Goal: Task Accomplishment & Management: Use online tool/utility

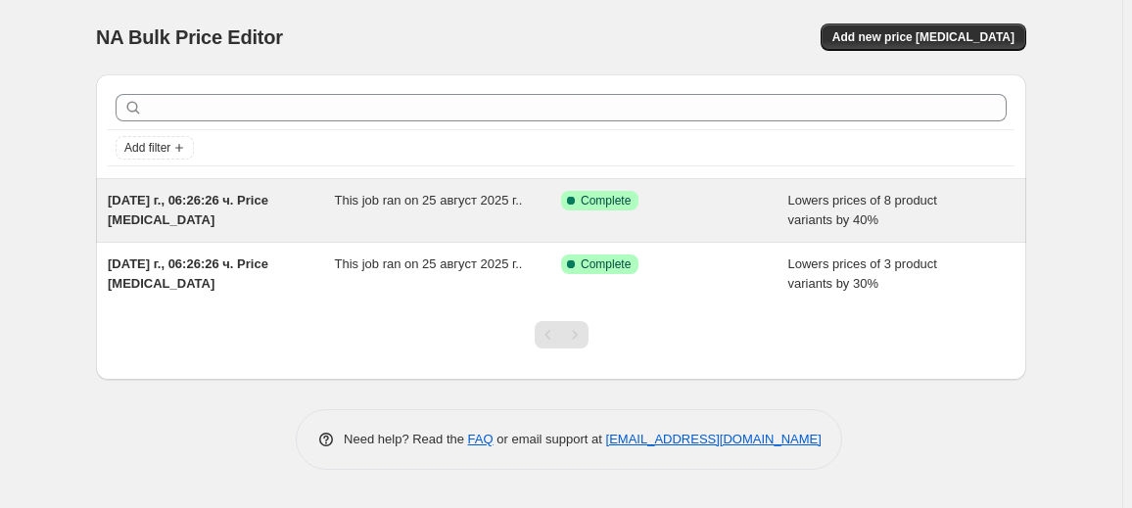
click at [376, 196] on span "This job ran on 25 август 2025 г.." at bounding box center [429, 200] width 188 height 15
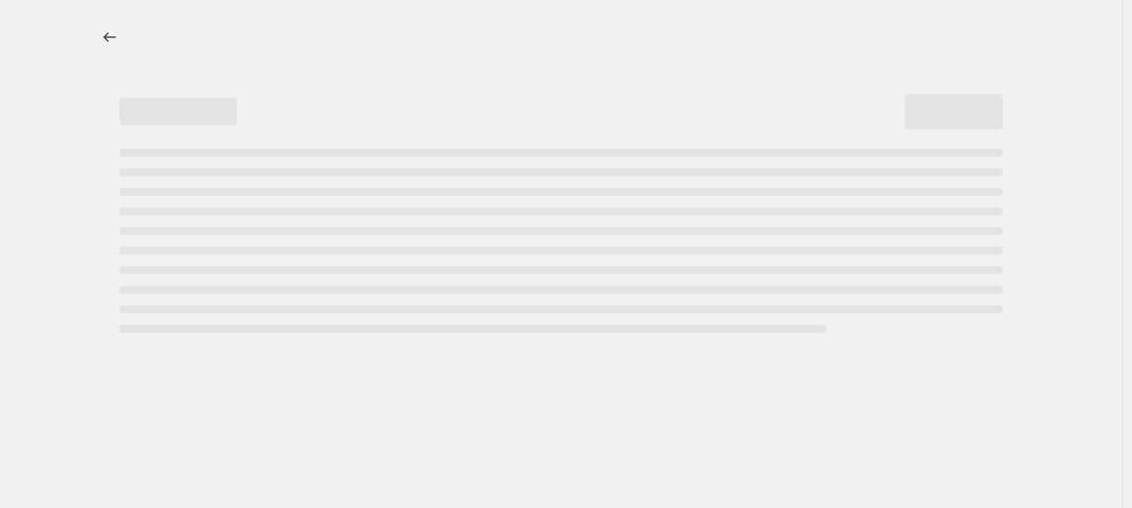
select select "percentage"
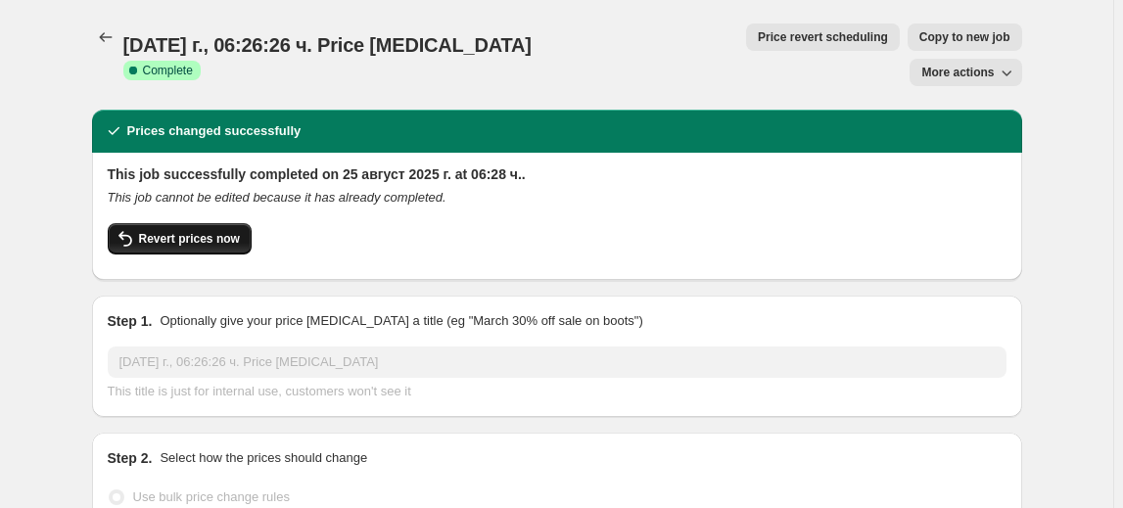
click at [150, 231] on span "Revert prices now" at bounding box center [189, 239] width 101 height 16
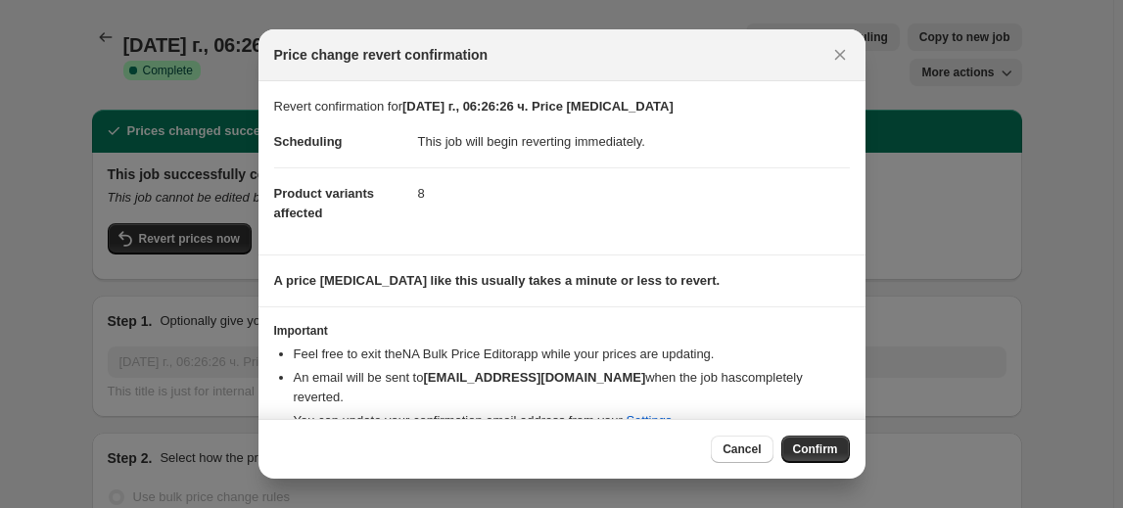
click at [806, 443] on span "Confirm" at bounding box center [815, 450] width 45 height 16
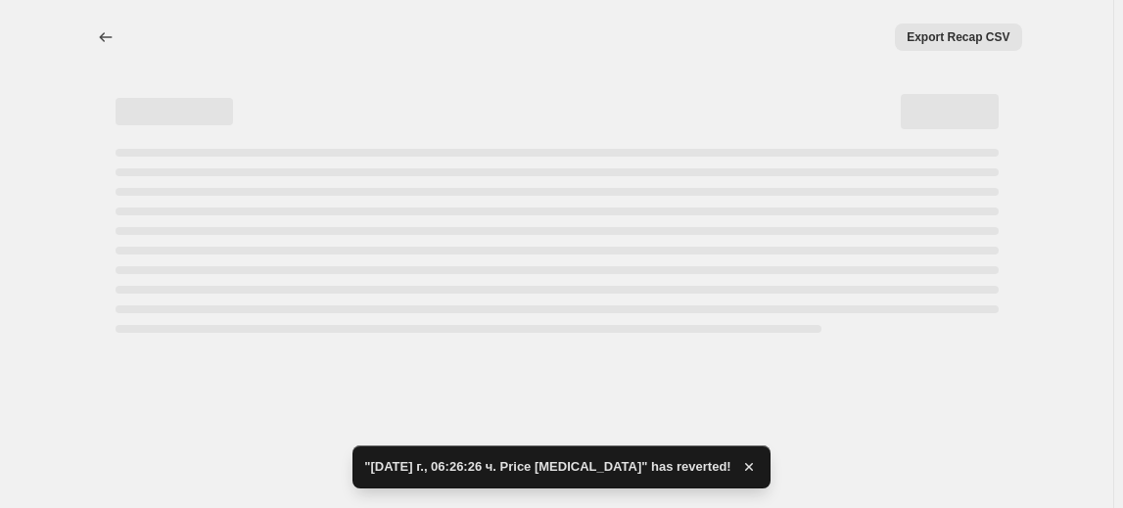
select select "percentage"
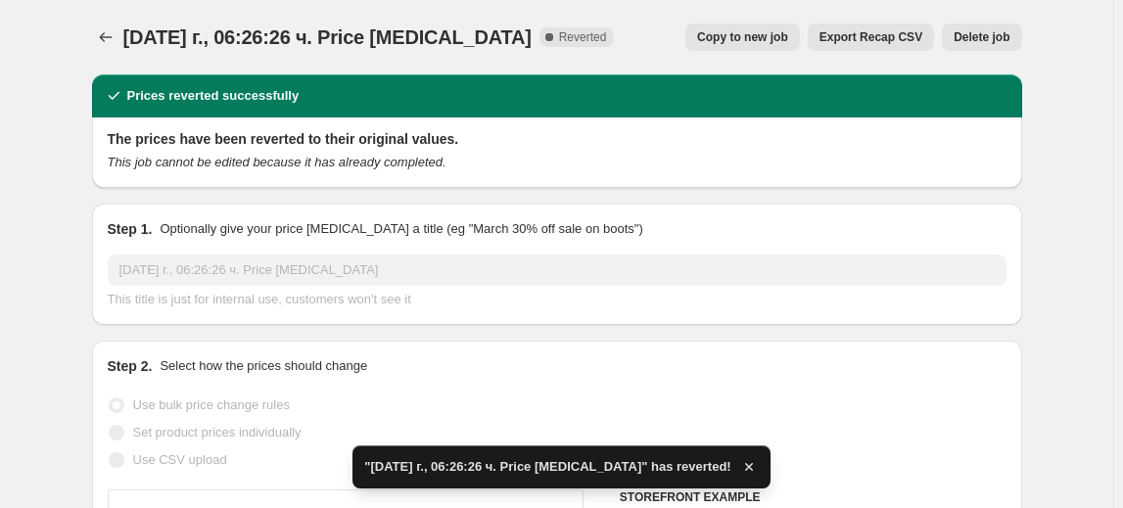
click at [976, 38] on span "Delete job" at bounding box center [982, 37] width 56 height 16
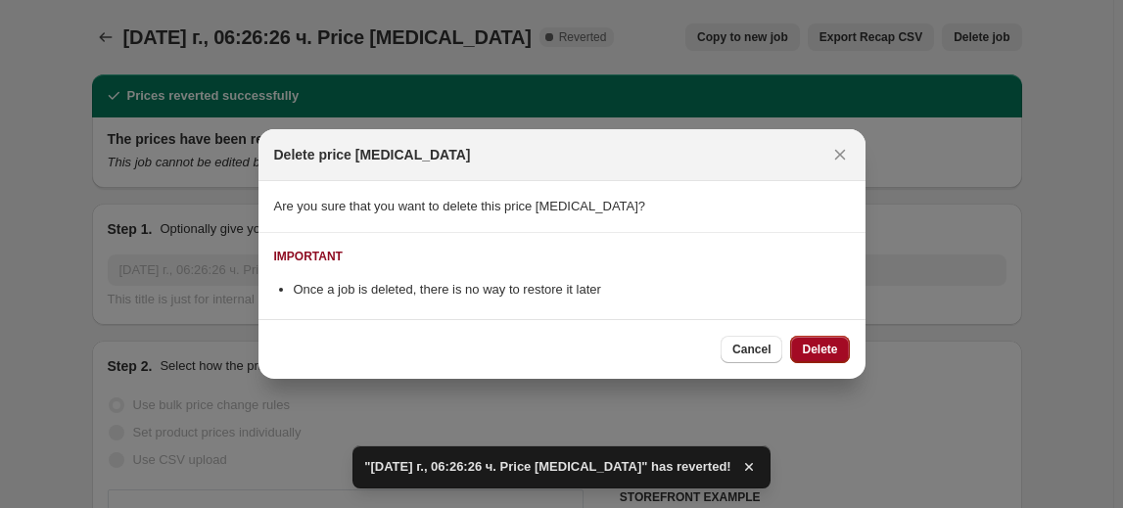
click at [824, 344] on button "Delete" at bounding box center [819, 349] width 59 height 27
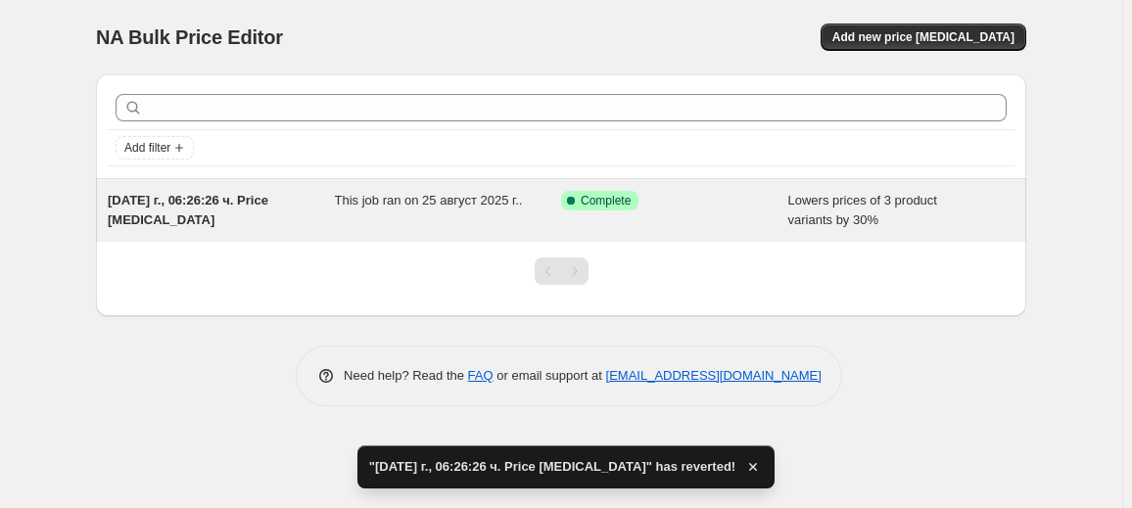
click at [535, 219] on div "This job ran on 25 август 2025 г.." at bounding box center [448, 210] width 227 height 39
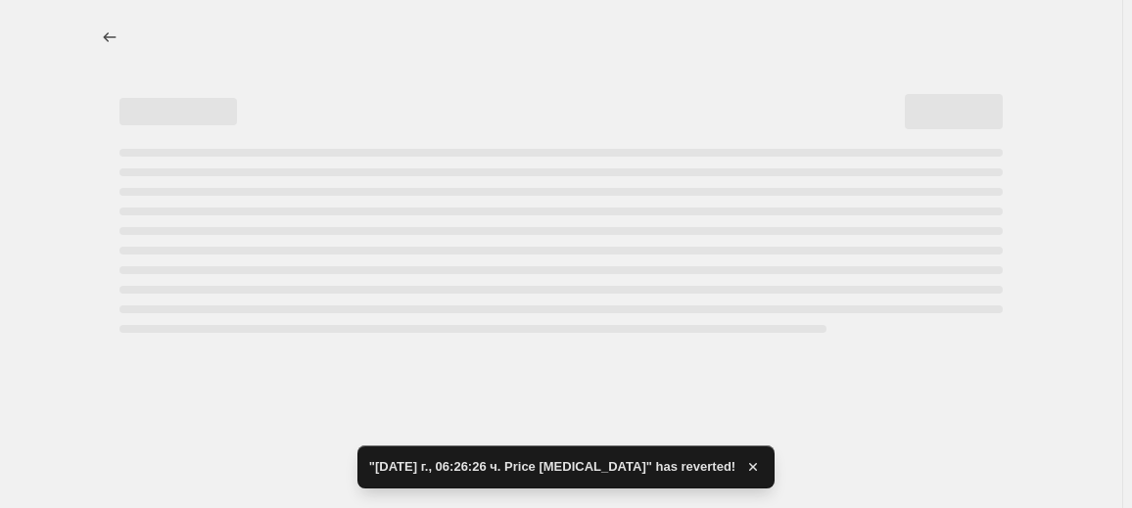
select select "percentage"
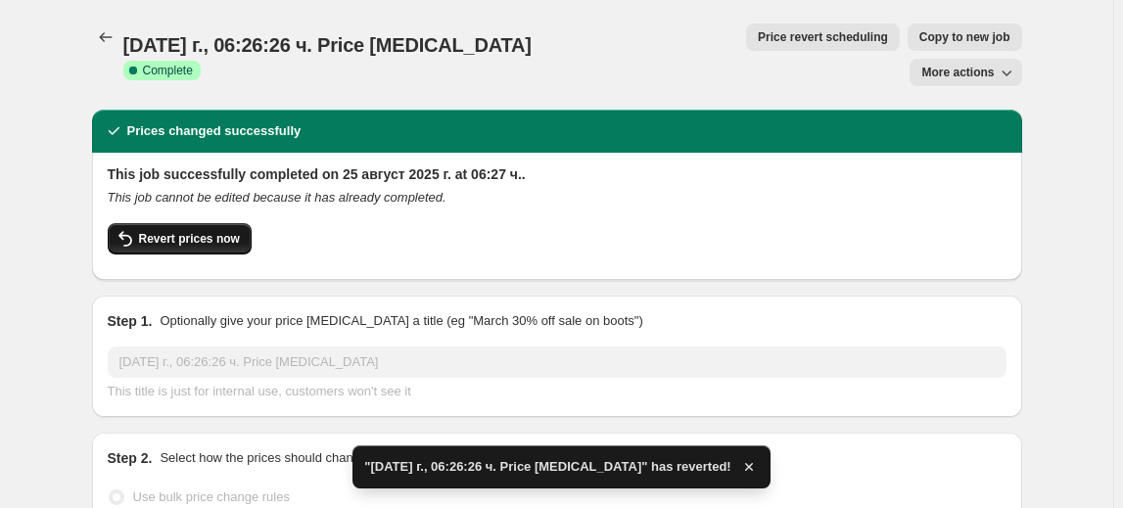
click at [209, 231] on span "Revert prices now" at bounding box center [189, 239] width 101 height 16
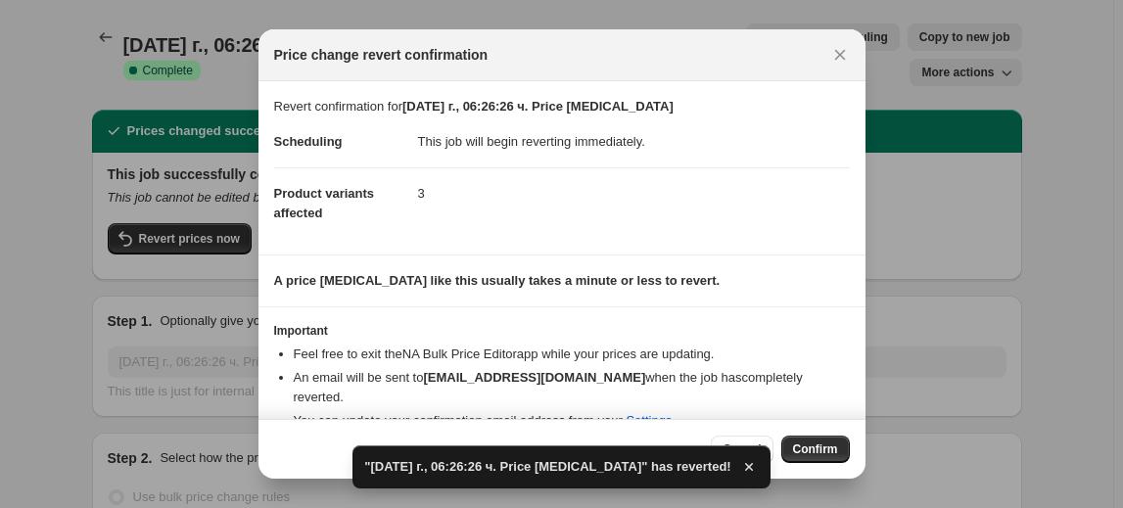
drag, startPoint x: 824, startPoint y: 442, endPoint x: 818, endPoint y: 388, distance: 54.2
click at [823, 441] on button "Confirm" at bounding box center [815, 449] width 69 height 27
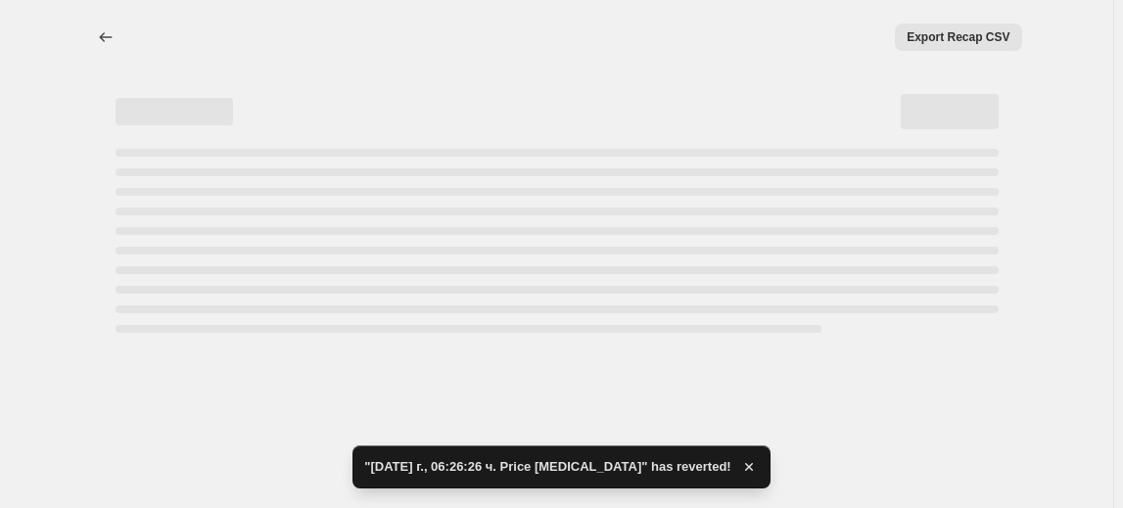
select select "percentage"
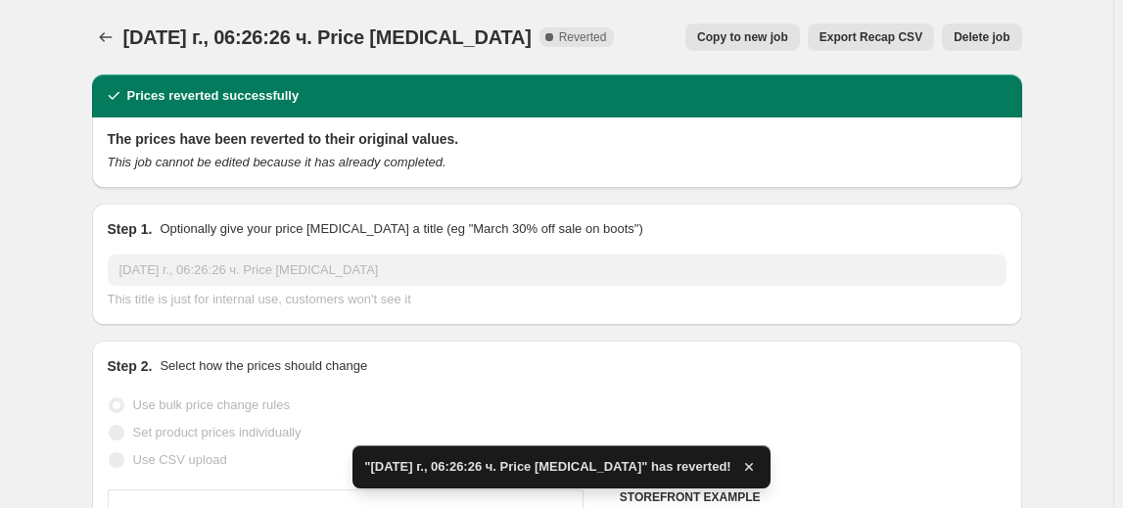
click at [995, 30] on span "Delete job" at bounding box center [982, 37] width 56 height 16
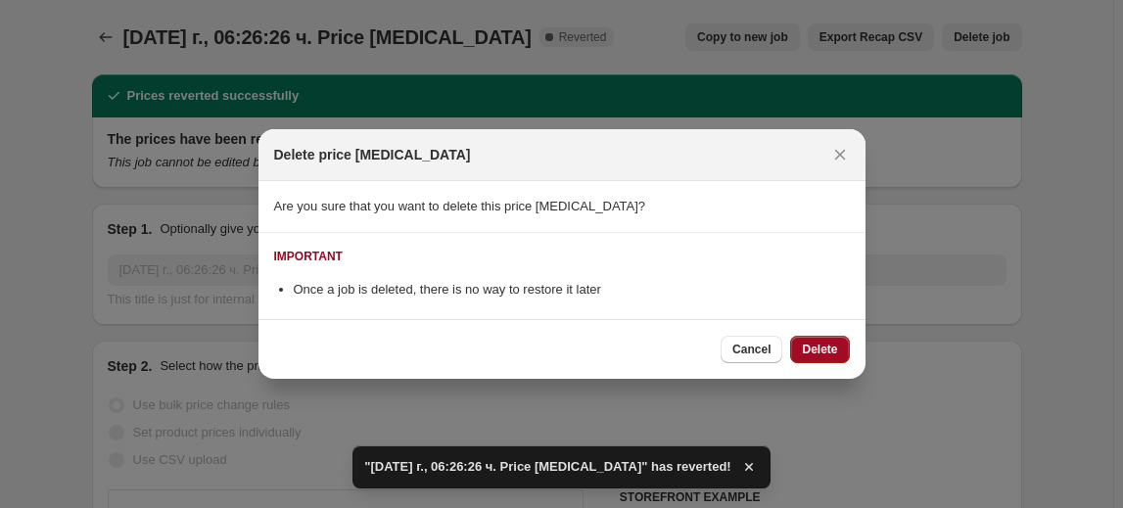
click at [832, 344] on span "Delete" at bounding box center [819, 350] width 35 height 16
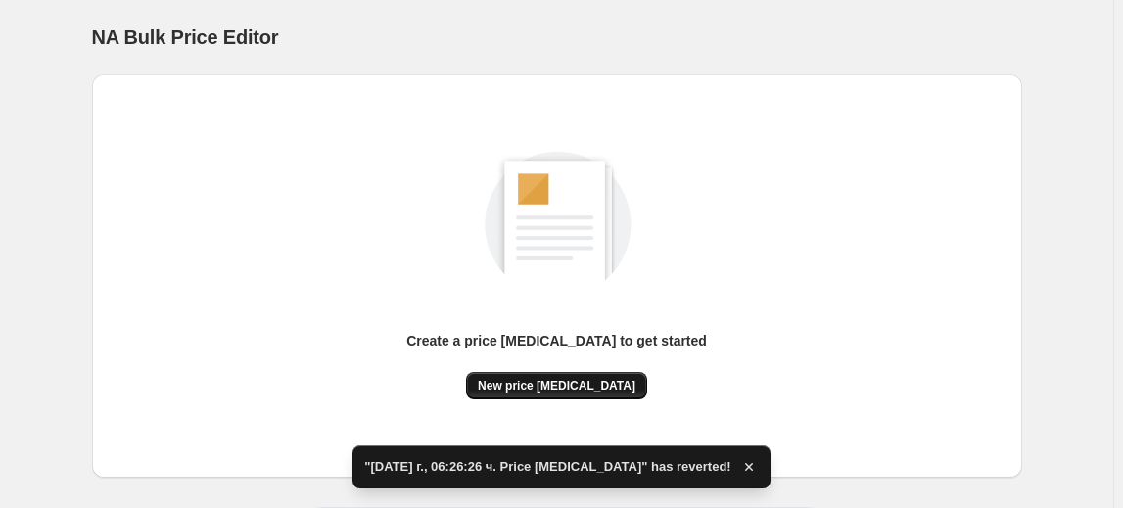
click at [524, 377] on button "New price change job" at bounding box center [556, 385] width 181 height 27
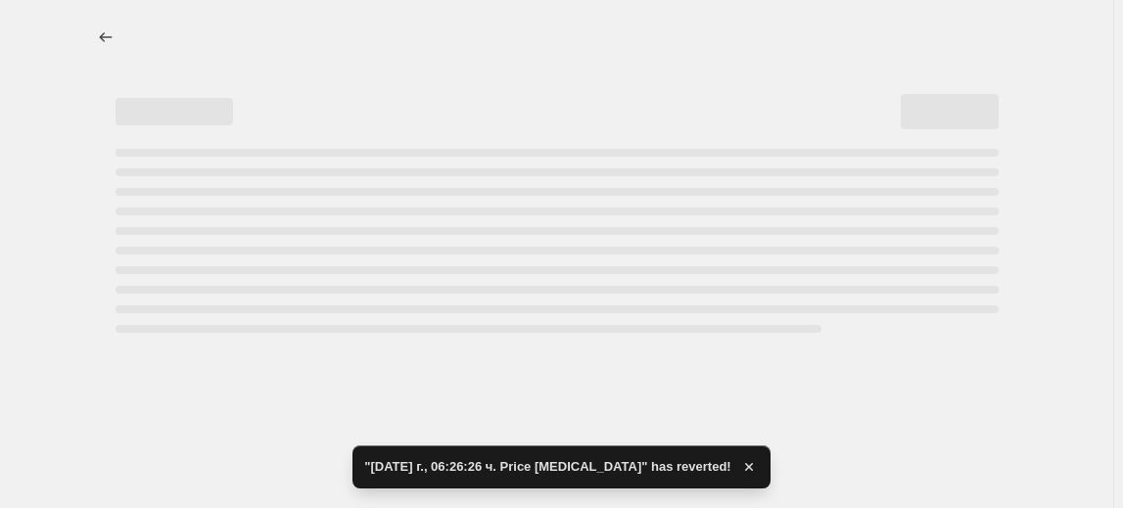
select select "percentage"
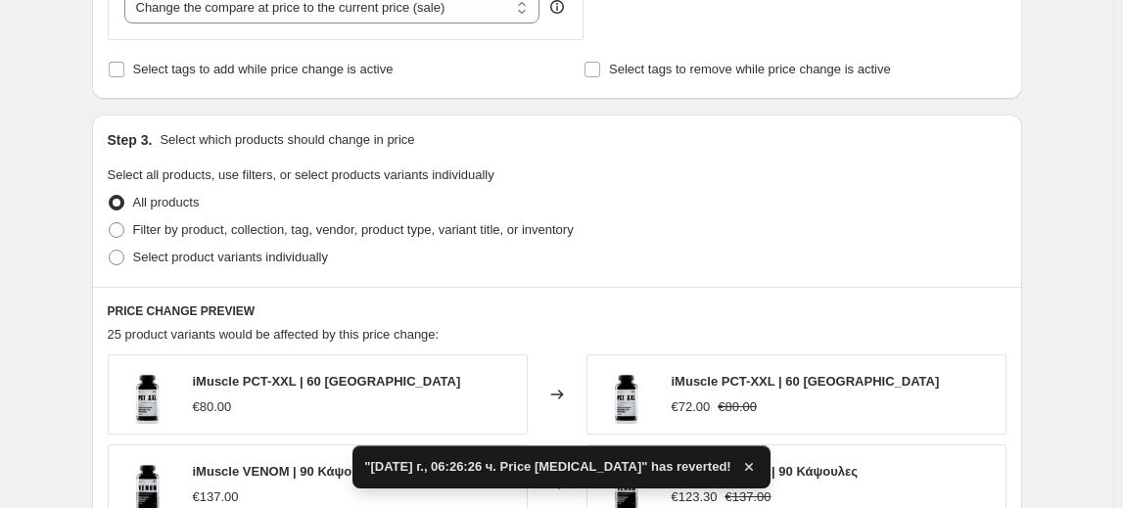
scroll to position [801, 0]
click at [199, 256] on span "Select product variants individually" at bounding box center [230, 256] width 195 height 15
click at [110, 250] on input "Select product variants individually" at bounding box center [109, 249] width 1 height 1
radio input "true"
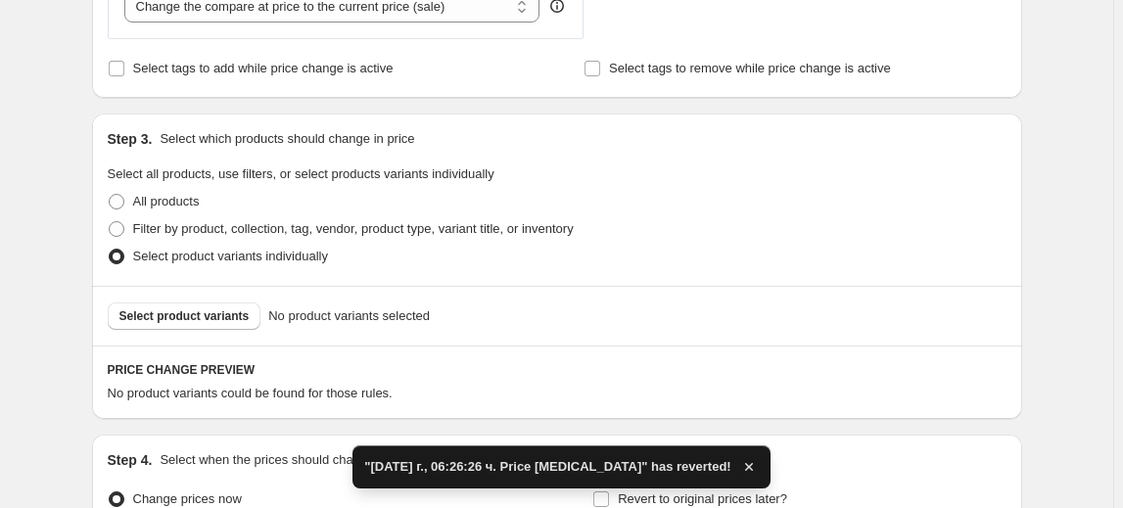
click at [145, 316] on span "Select product variants" at bounding box center [184, 316] width 130 height 16
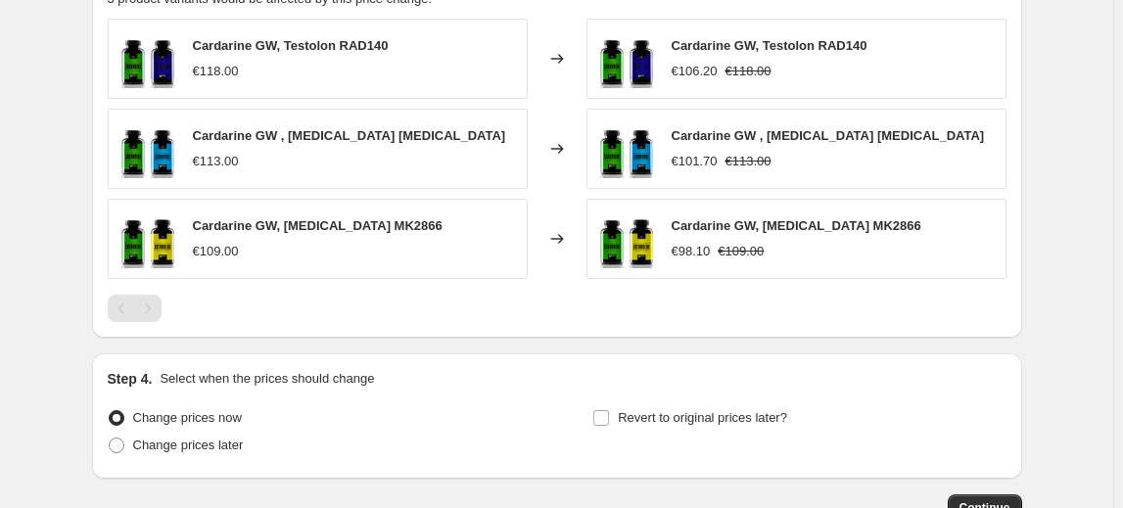
scroll to position [1325, 0]
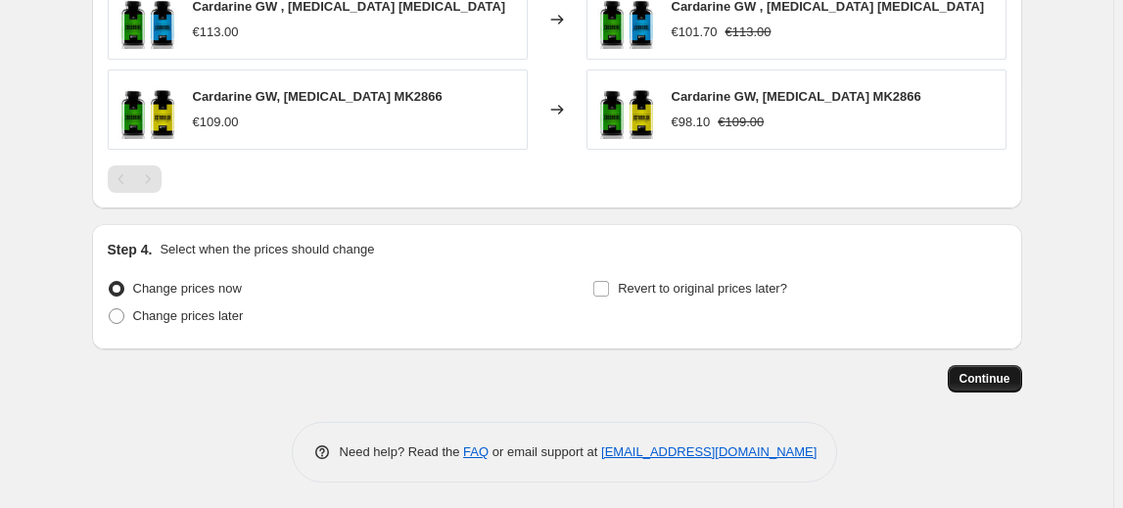
click at [1003, 382] on span "Continue" at bounding box center [984, 379] width 51 height 16
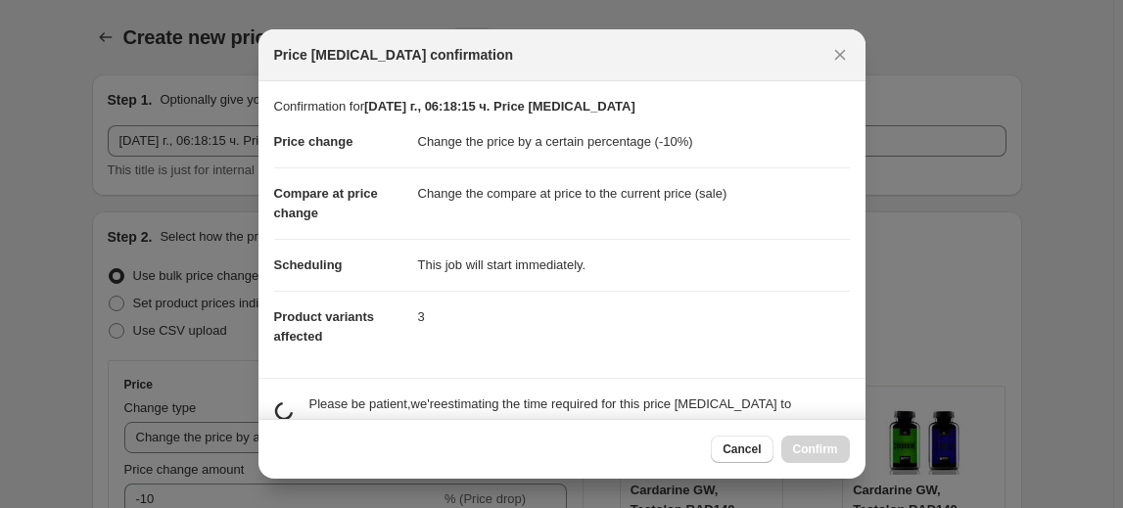
scroll to position [0, 0]
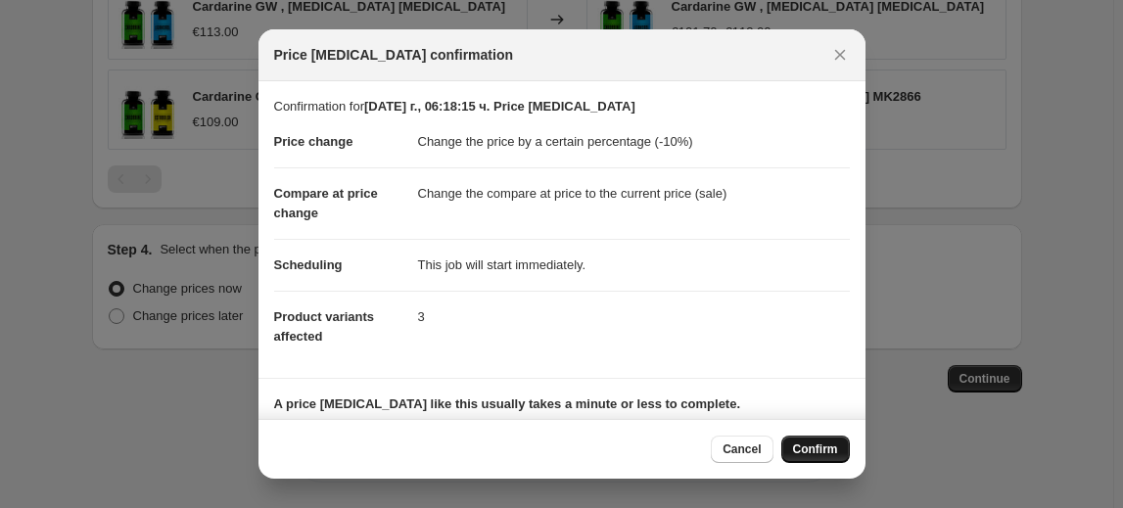
click at [823, 453] on span "Confirm" at bounding box center [815, 450] width 45 height 16
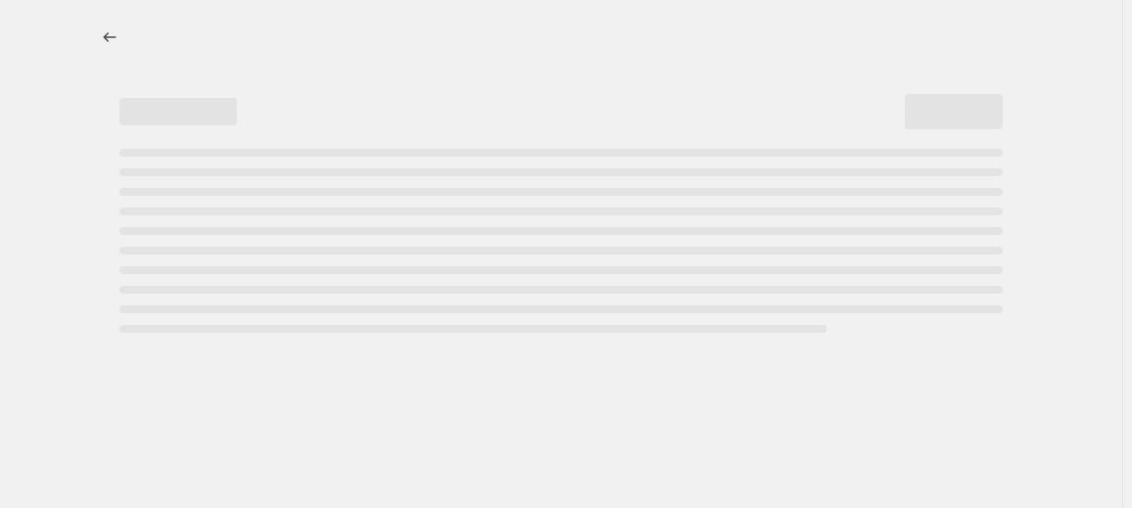
select select "percentage"
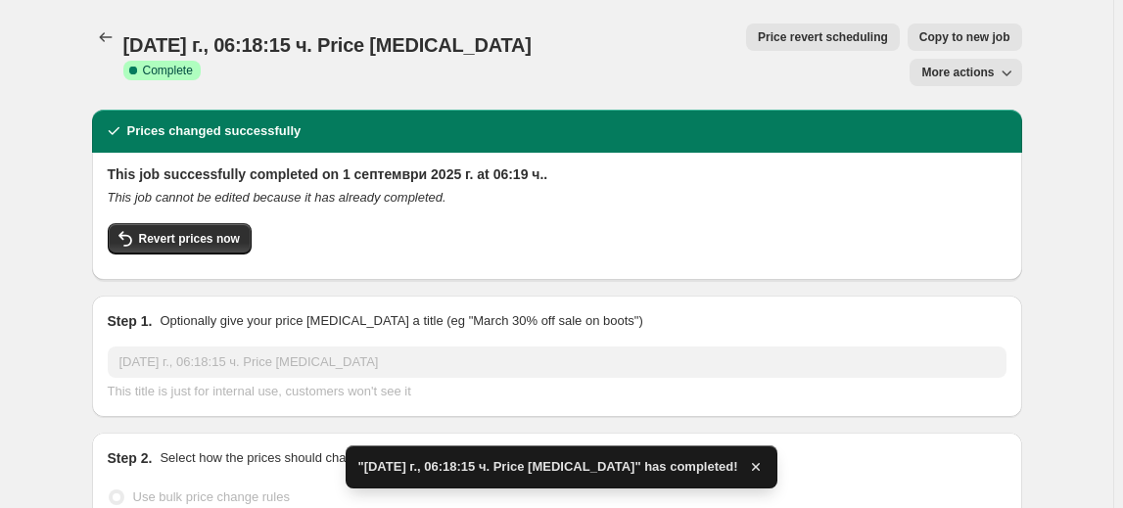
click at [123, 39] on div at bounding box center [107, 36] width 31 height 27
click at [105, 43] on icon "Price change jobs" at bounding box center [106, 37] width 20 height 20
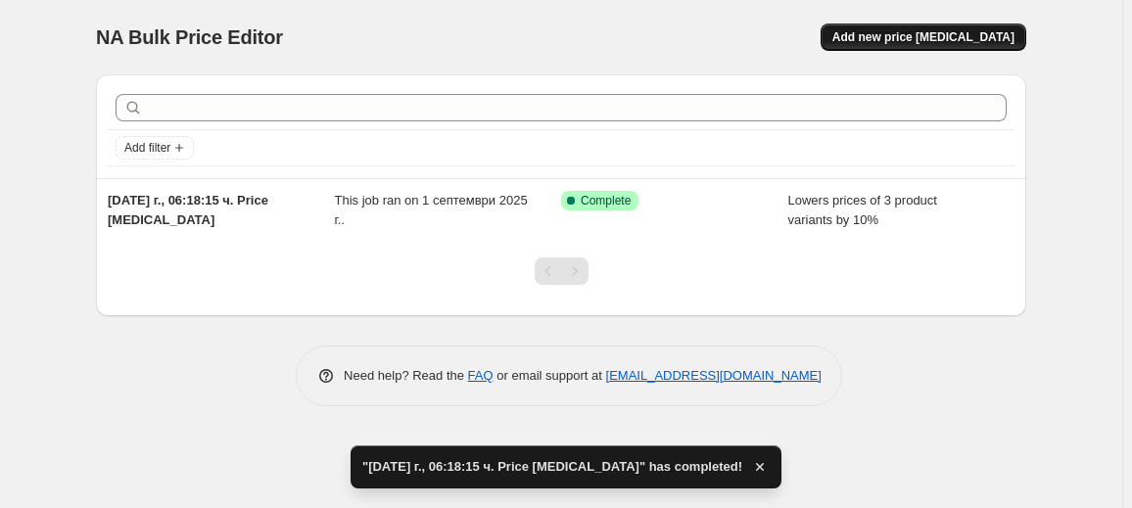
click at [941, 35] on span "Add new price change job" at bounding box center [923, 37] width 182 height 16
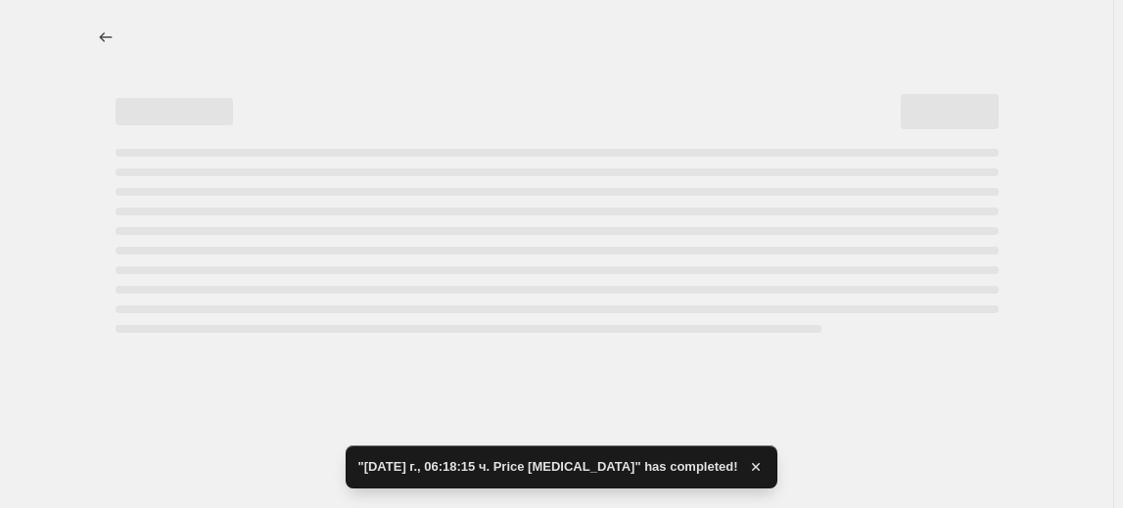
select select "percentage"
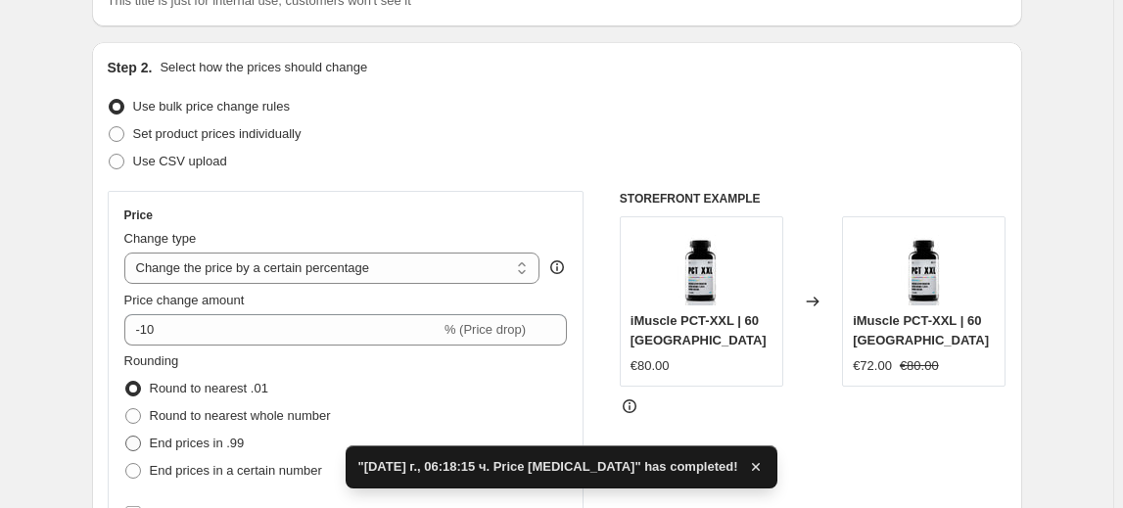
scroll to position [266, 0]
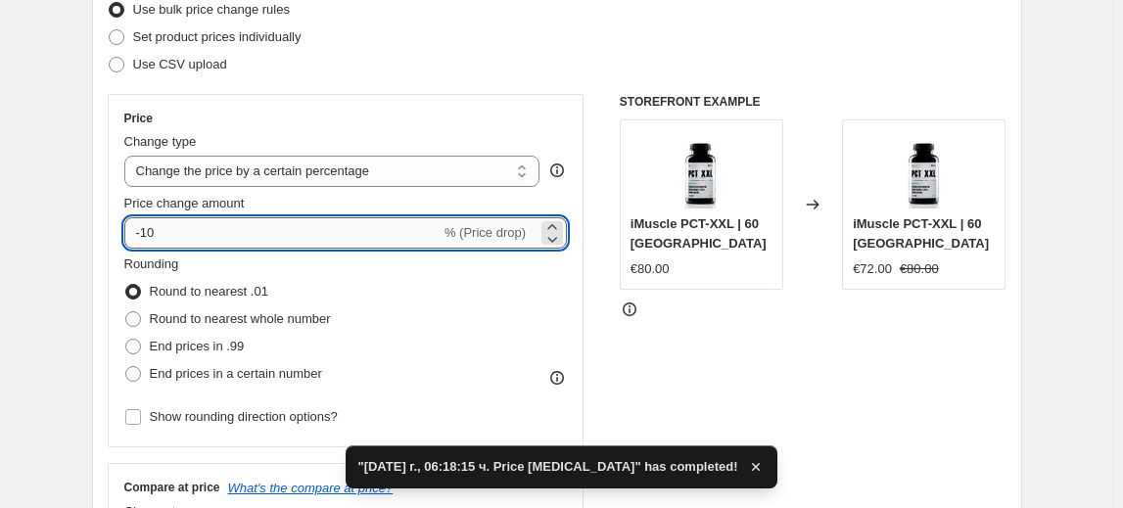
click at [149, 231] on input "-10" at bounding box center [282, 232] width 316 height 31
type input "-20"
click at [214, 262] on fieldset "Rounding Round to nearest .01 Round to nearest whole number End prices in .99 E…" at bounding box center [227, 321] width 207 height 133
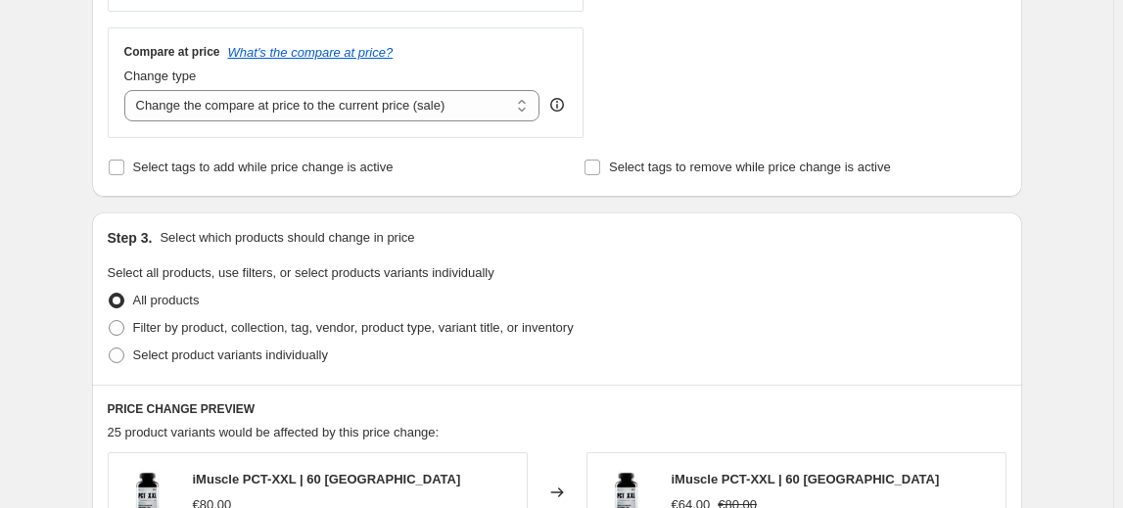
scroll to position [712, 0]
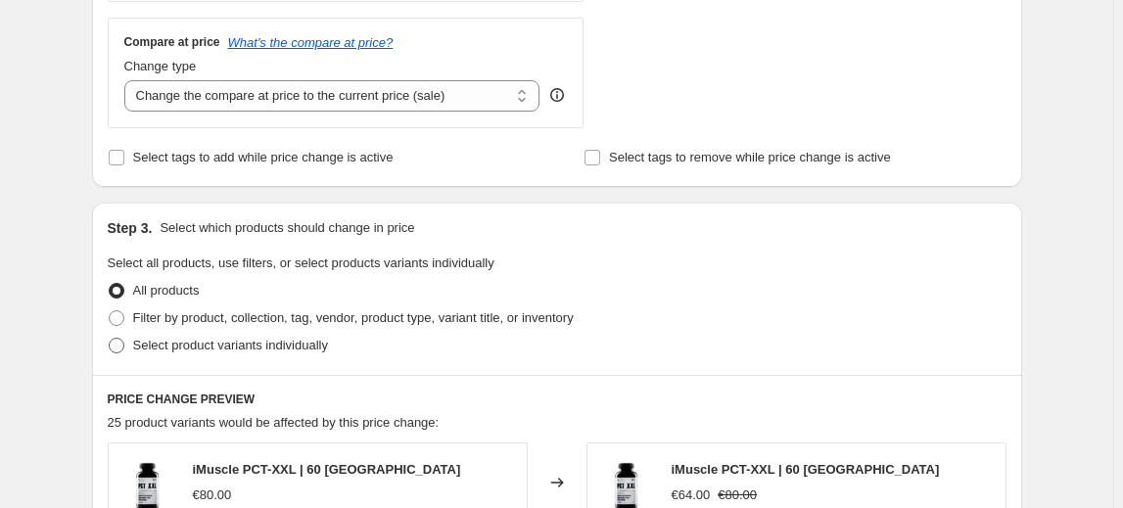
click at [172, 340] on span "Select product variants individually" at bounding box center [230, 345] width 195 height 15
click at [110, 339] on input "Select product variants individually" at bounding box center [109, 338] width 1 height 1
radio input "true"
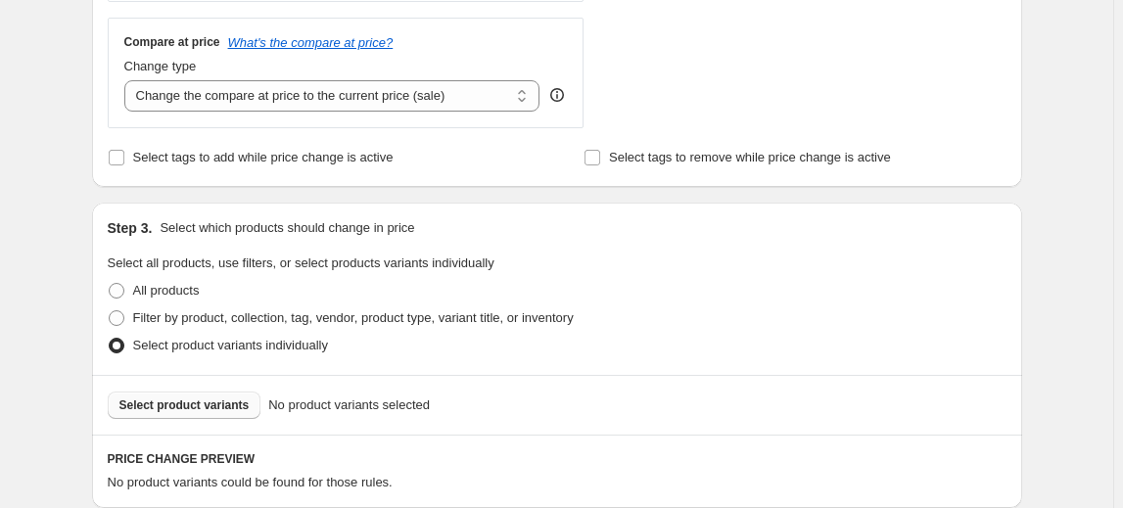
click at [165, 406] on span "Select product variants" at bounding box center [184, 405] width 130 height 16
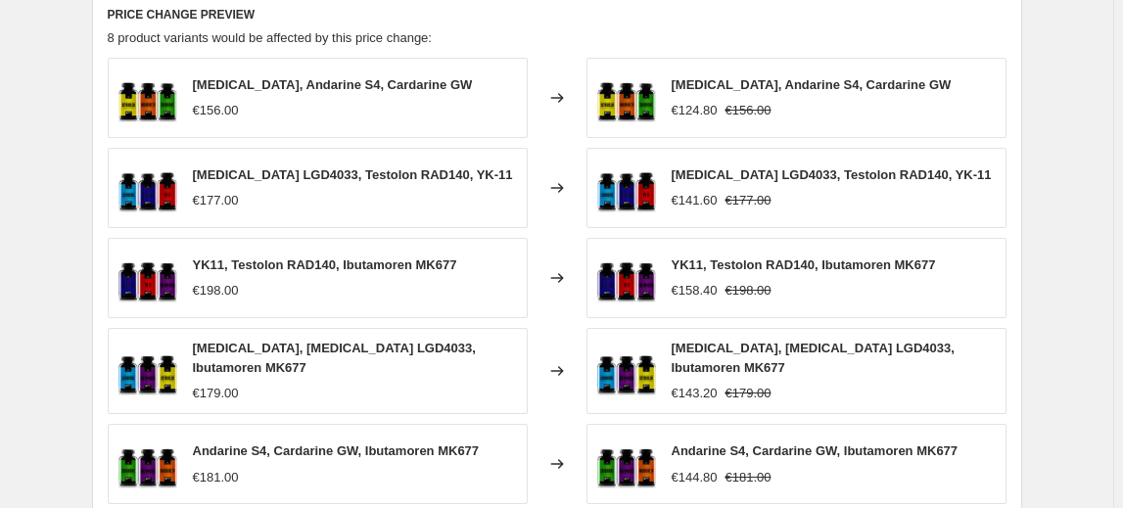
scroll to position [1504, 0]
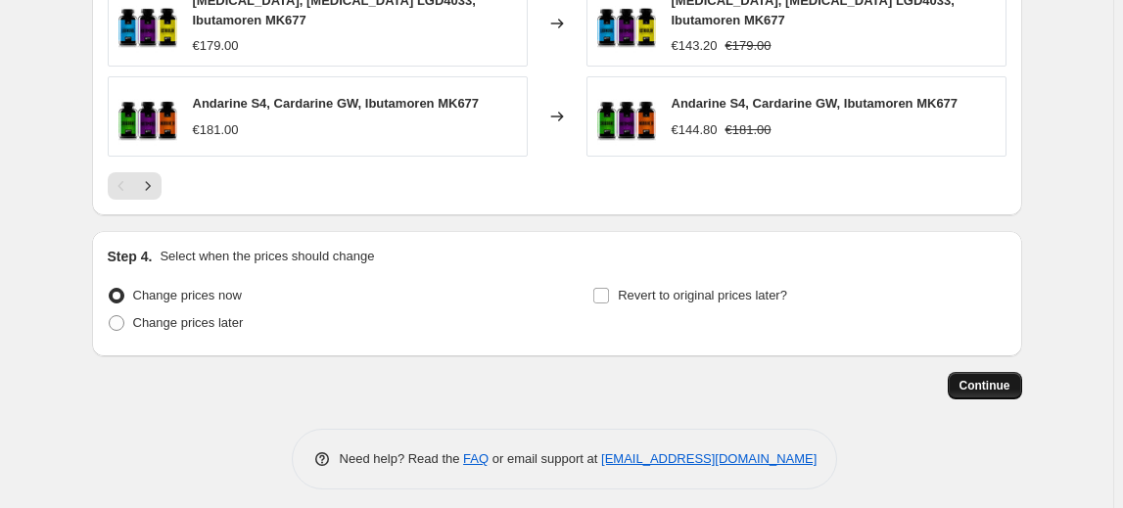
click at [1010, 378] on span "Continue" at bounding box center [984, 386] width 51 height 16
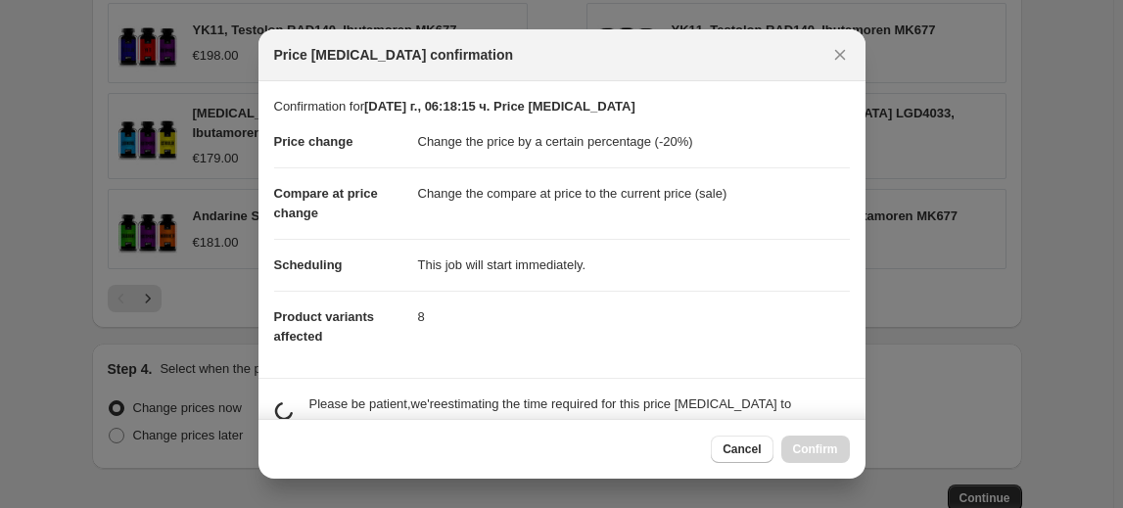
scroll to position [0, 0]
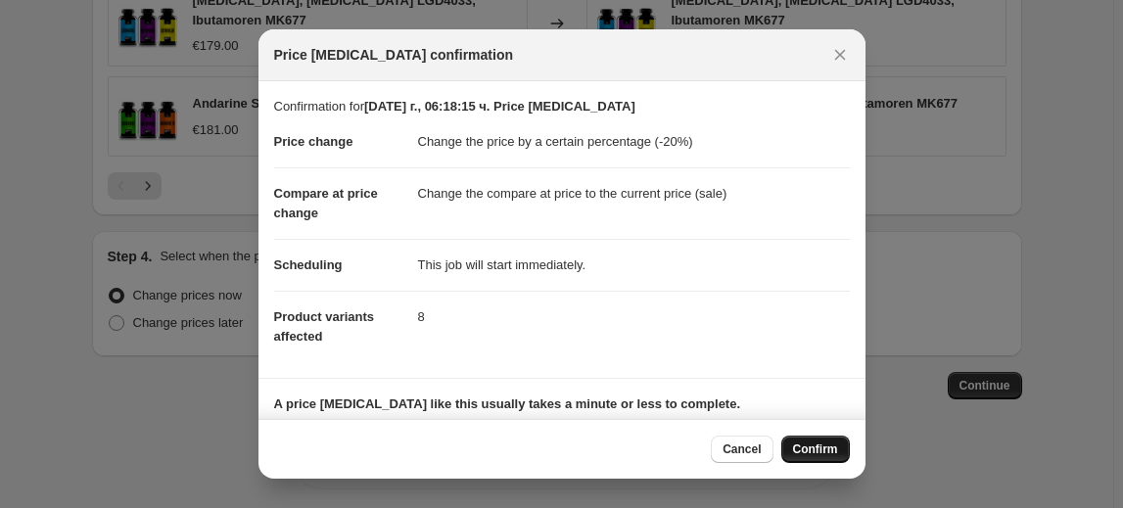
click at [827, 449] on span "Confirm" at bounding box center [815, 450] width 45 height 16
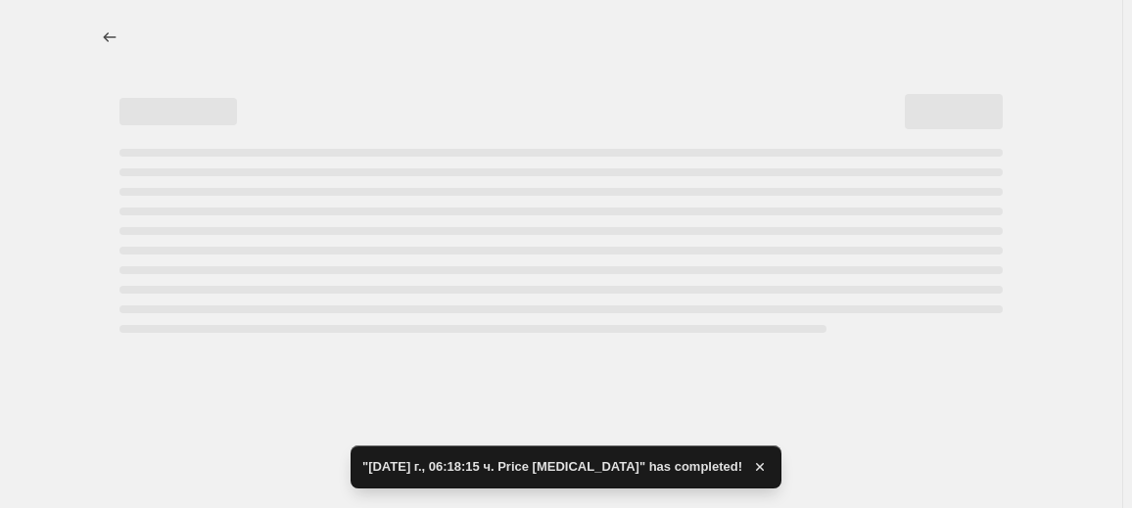
select select "percentage"
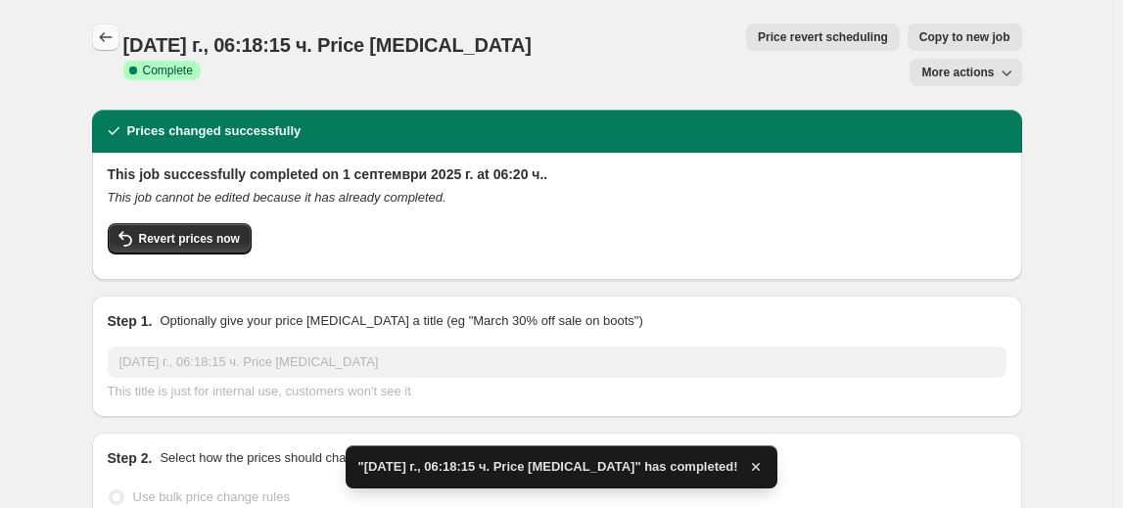
click at [119, 42] on button "Price change jobs" at bounding box center [105, 36] width 27 height 27
